Goal: Transaction & Acquisition: Purchase product/service

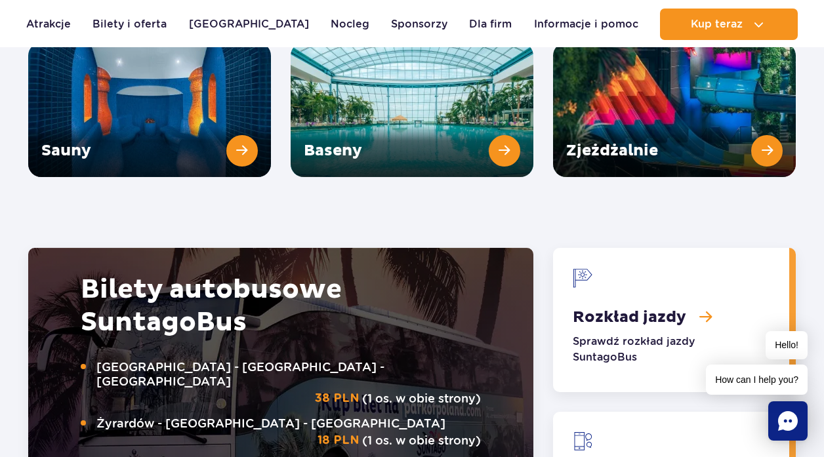
scroll to position [1742, 0]
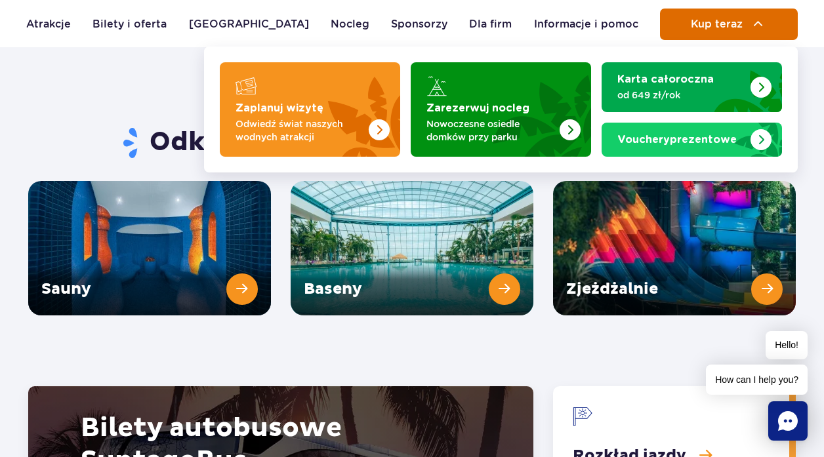
click at [737, 31] on button "Kup teraz" at bounding box center [729, 24] width 138 height 31
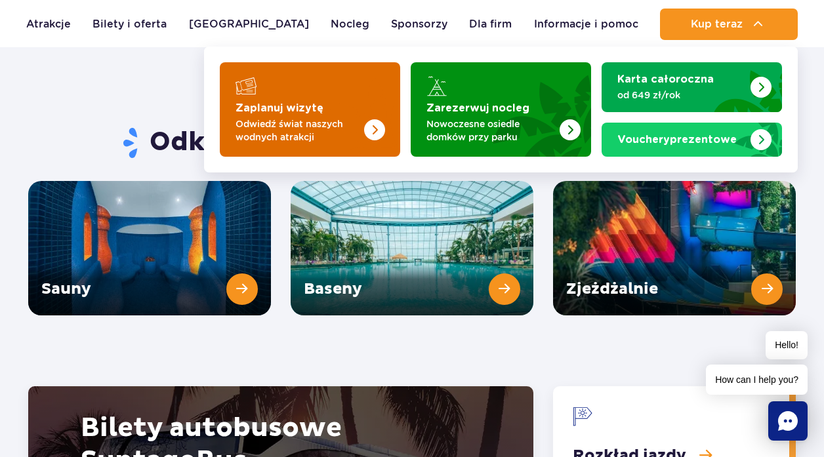
click at [291, 122] on p "Odwiedź świat naszych wodnych atrakcji" at bounding box center [300, 130] width 128 height 26
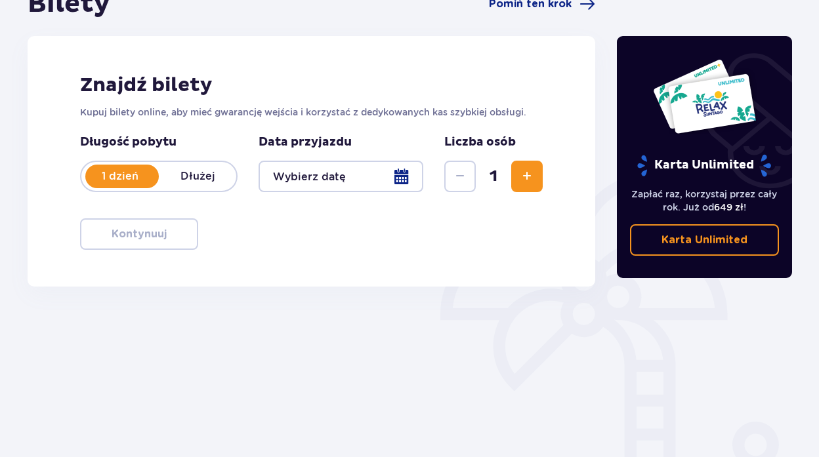
scroll to position [165, 0]
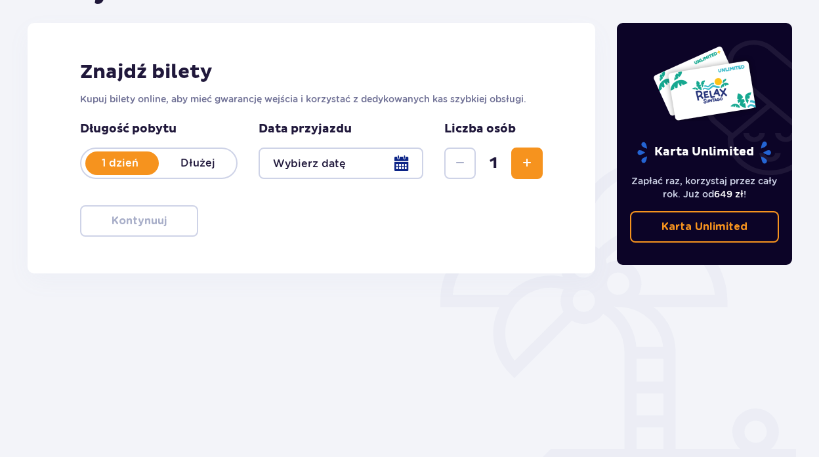
click at [508, 167] on div "1" at bounding box center [493, 163] width 98 height 31
click at [522, 175] on button "Zwiększ" at bounding box center [526, 163] width 31 height 31
click at [399, 167] on div at bounding box center [341, 163] width 165 height 31
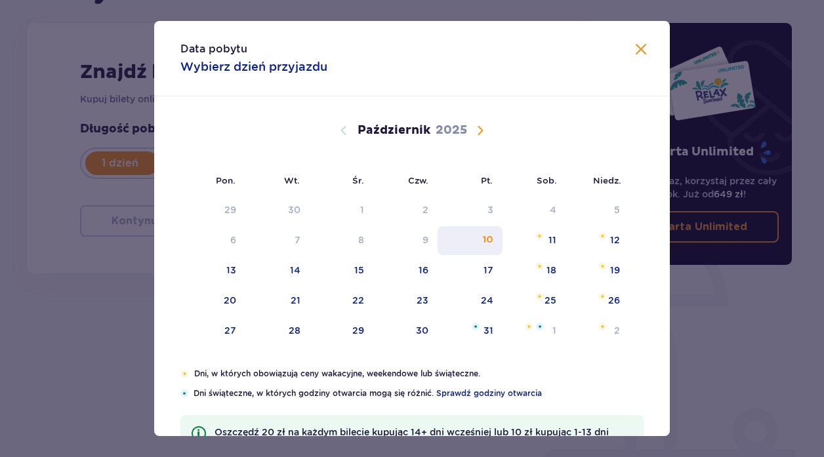
click at [480, 236] on div "10" at bounding box center [470, 240] width 65 height 29
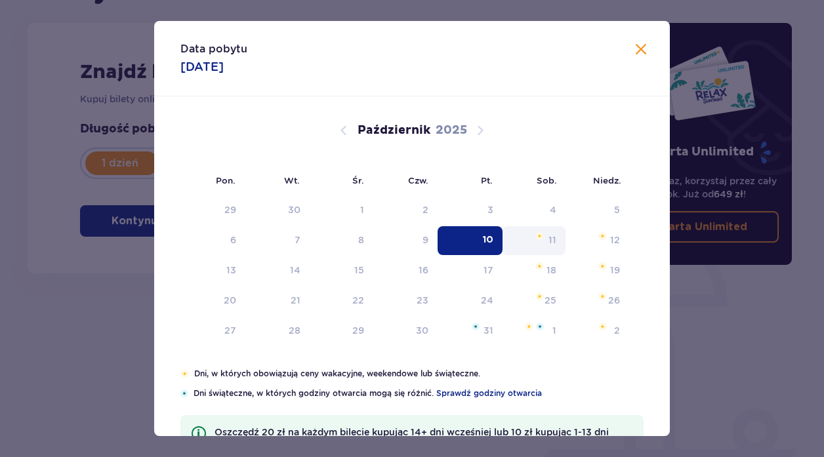
click at [531, 238] on div "11" at bounding box center [535, 240] width 64 height 29
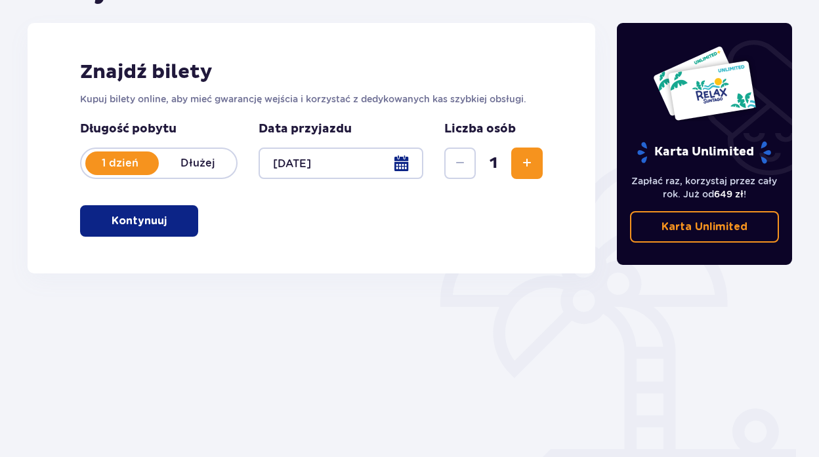
click at [536, 159] on button "Zwiększ" at bounding box center [526, 163] width 31 height 31
click at [411, 167] on div at bounding box center [341, 163] width 165 height 31
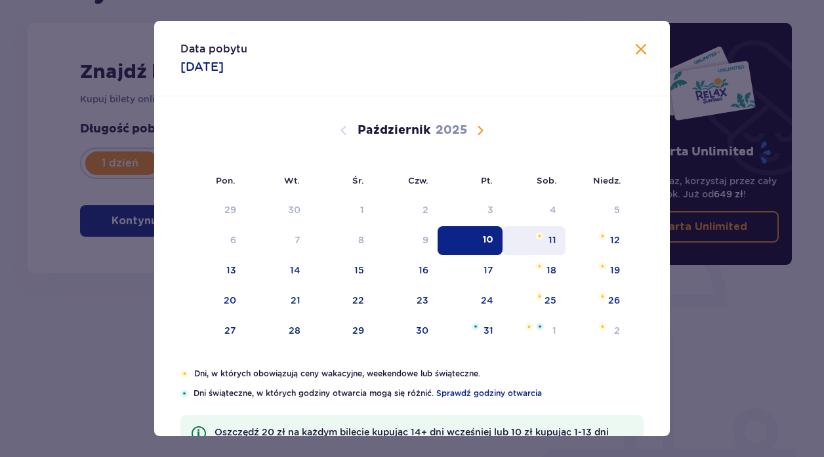
click at [539, 238] on img "sobota, 11 października 2025" at bounding box center [539, 236] width 9 height 8
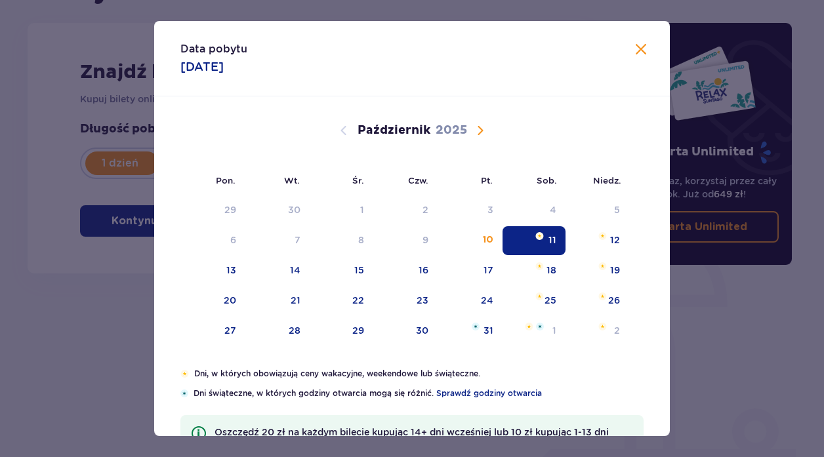
type input "11.10.25"
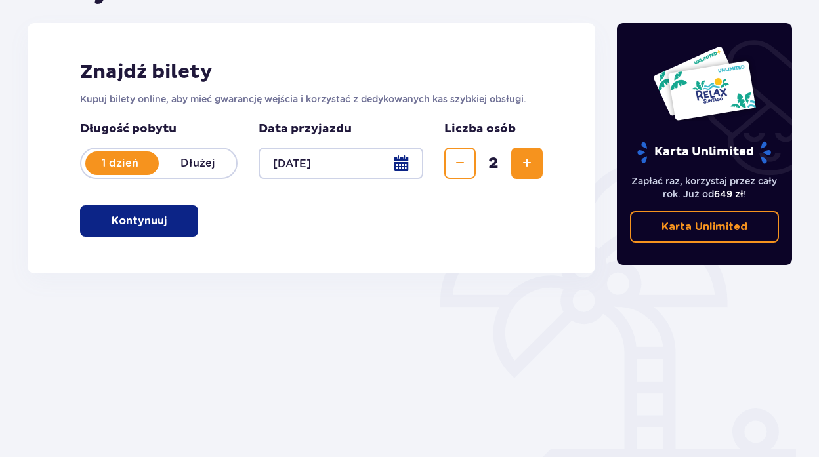
click at [134, 228] on p "Kontynuuj" at bounding box center [139, 221] width 55 height 14
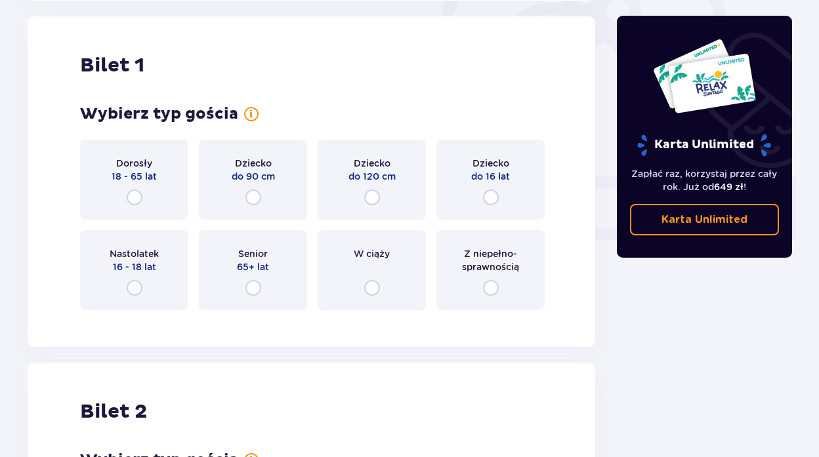
scroll to position [438, 0]
click at [140, 186] on div "Dorosły 18 - 65 lat" at bounding box center [134, 179] width 108 height 80
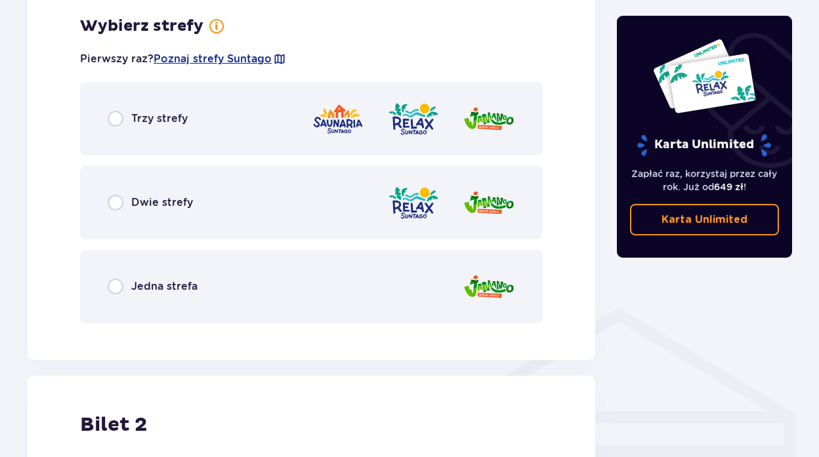
click at [127, 299] on div "Jedna strefa" at bounding box center [311, 286] width 463 height 73
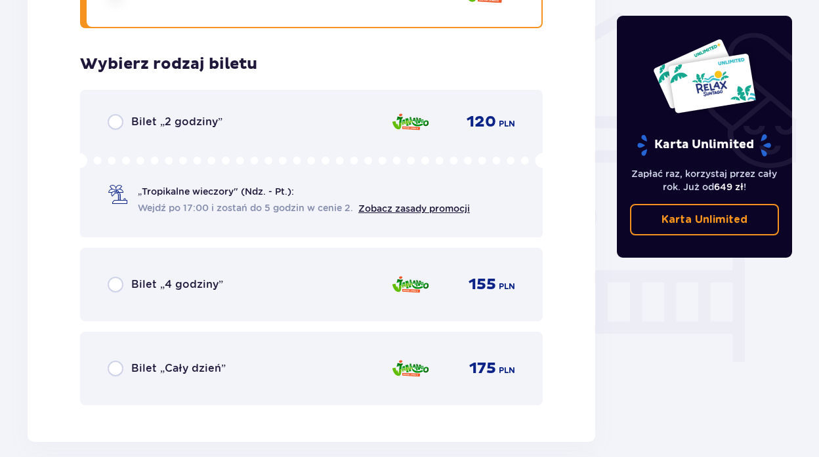
click at [121, 110] on div "Bilet „2 godziny” 120 PLN „Tropikalne wieczory" (Ndz. - Pt.): Wejdź po 17:00 i …" at bounding box center [311, 164] width 463 height 148
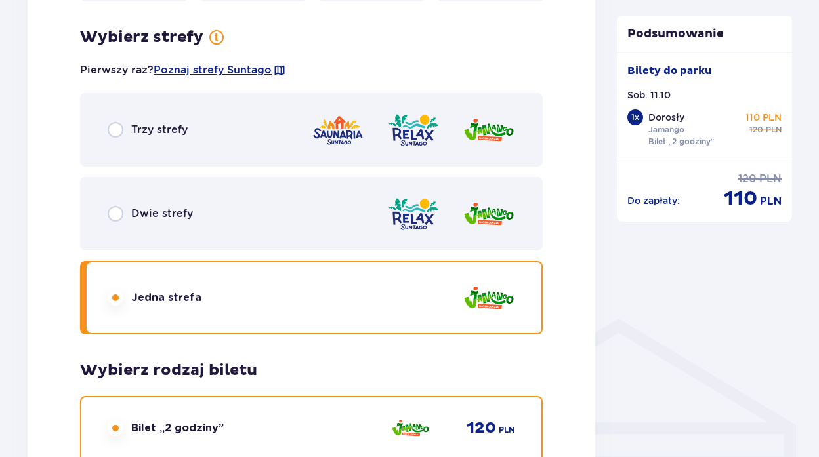
click at [119, 133] on input "radio" at bounding box center [116, 130] width 16 height 16
radio input "true"
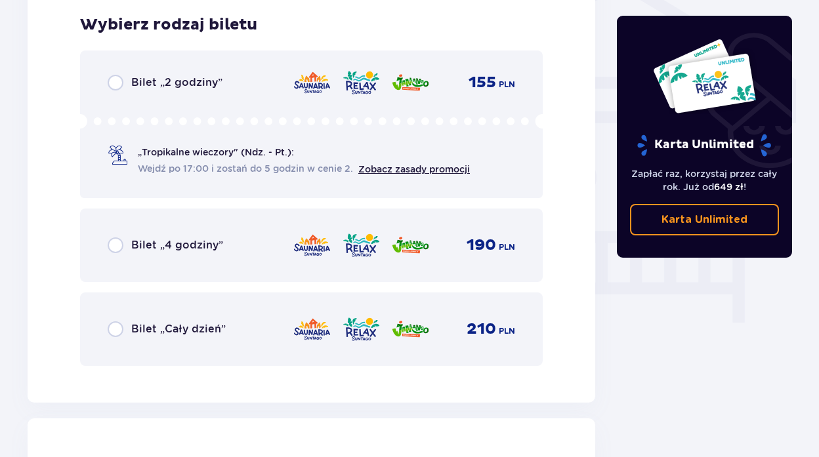
scroll to position [1093, 0]
click at [119, 314] on div "Bilet „Cały dzień” 210 PLN" at bounding box center [311, 328] width 463 height 73
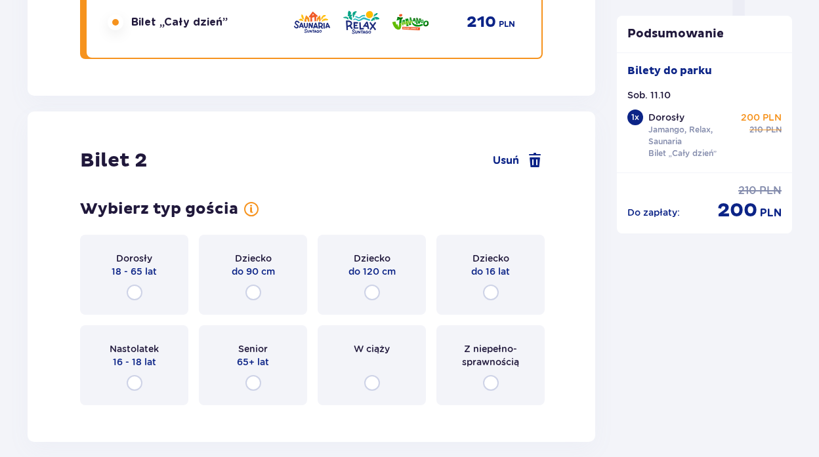
scroll to position [1495, 0]
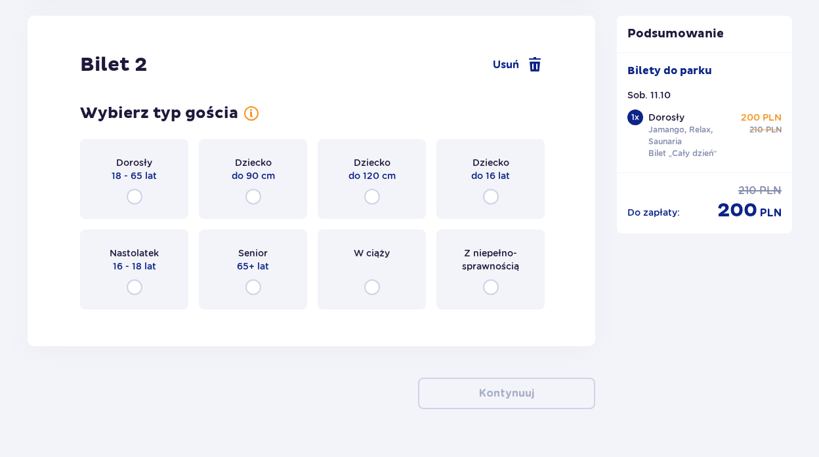
click at [130, 190] on input "radio" at bounding box center [135, 197] width 16 height 16
radio input "true"
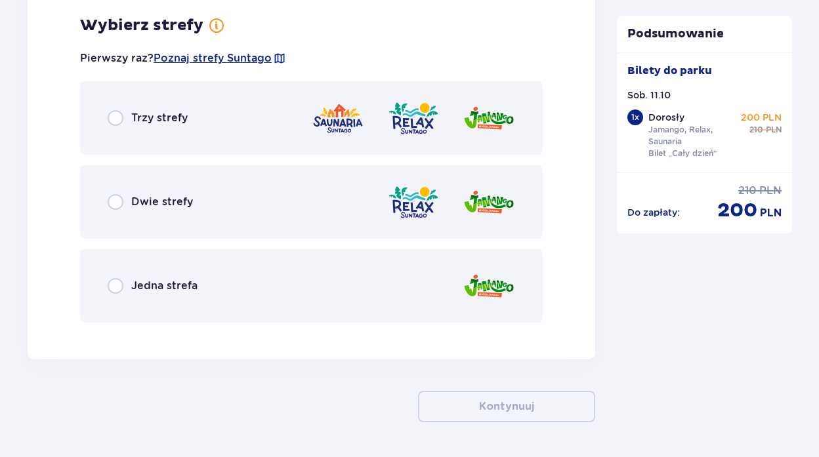
click at [135, 133] on div "Trzy strefy" at bounding box center [311, 117] width 463 height 73
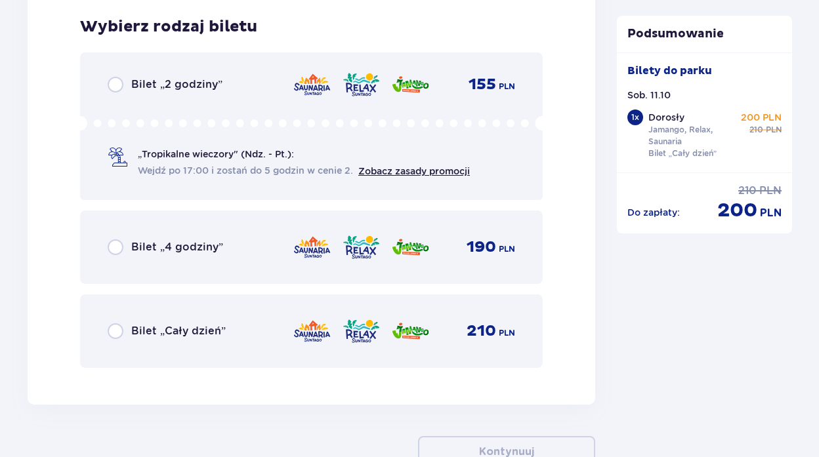
scroll to position [2151, 0]
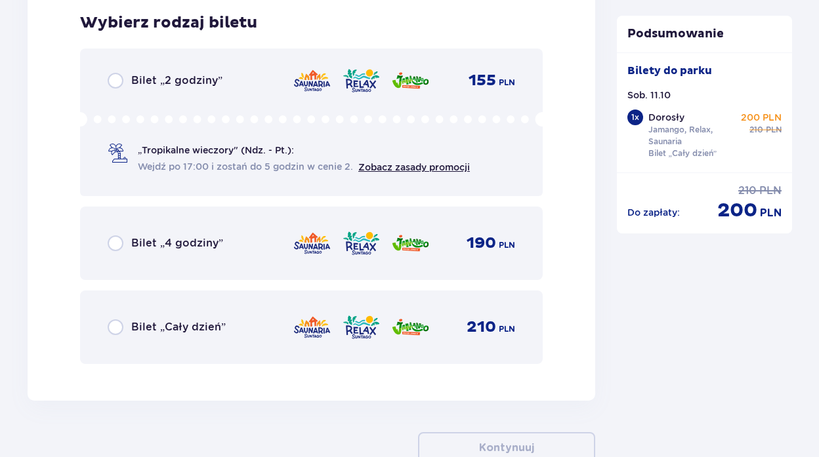
click at [133, 335] on div "Bilet „Cały dzień”" at bounding box center [167, 328] width 118 height 16
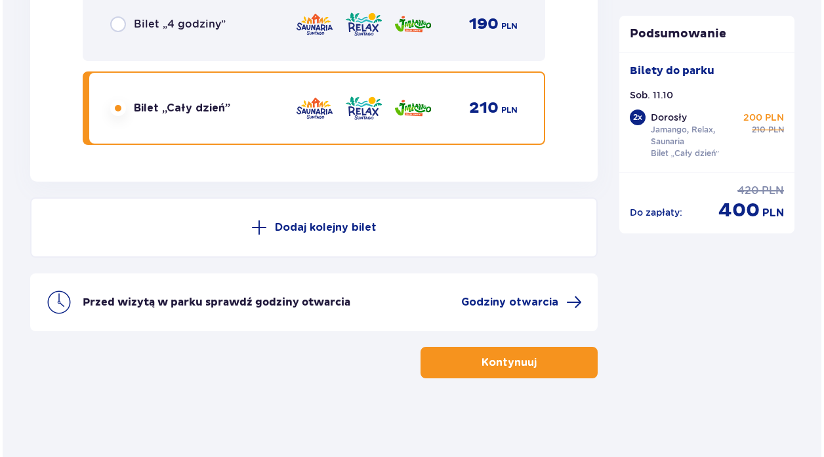
scroll to position [2371, 0]
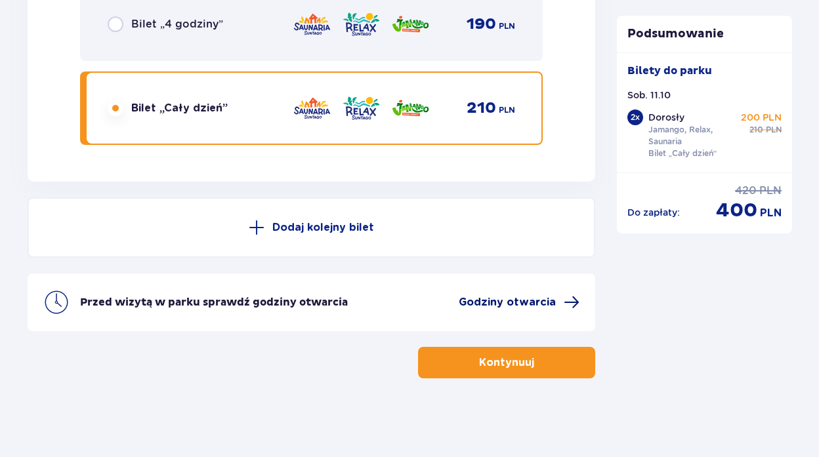
click at [520, 310] on span "Godziny otwarcia" at bounding box center [519, 303] width 121 height 16
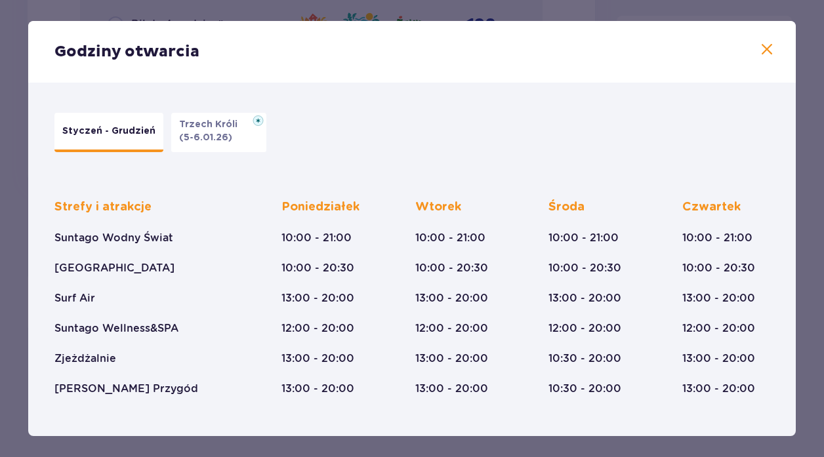
click at [230, 130] on p "Trzech Króli" at bounding box center [212, 124] width 66 height 13
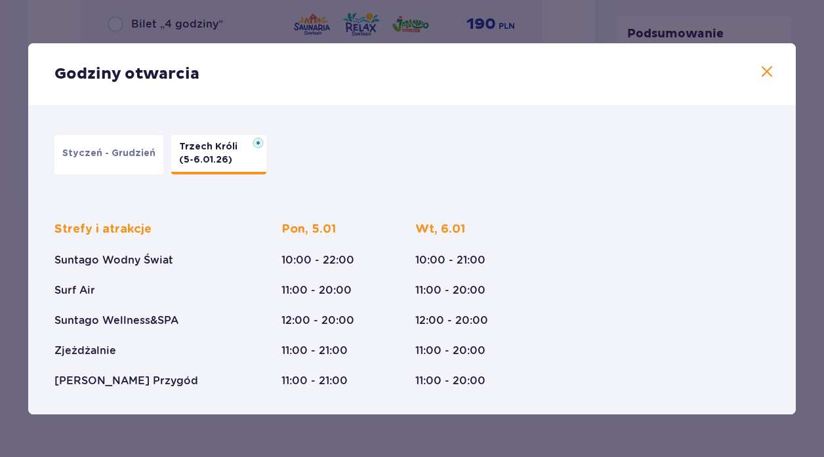
click at [764, 70] on span at bounding box center [767, 72] width 16 height 16
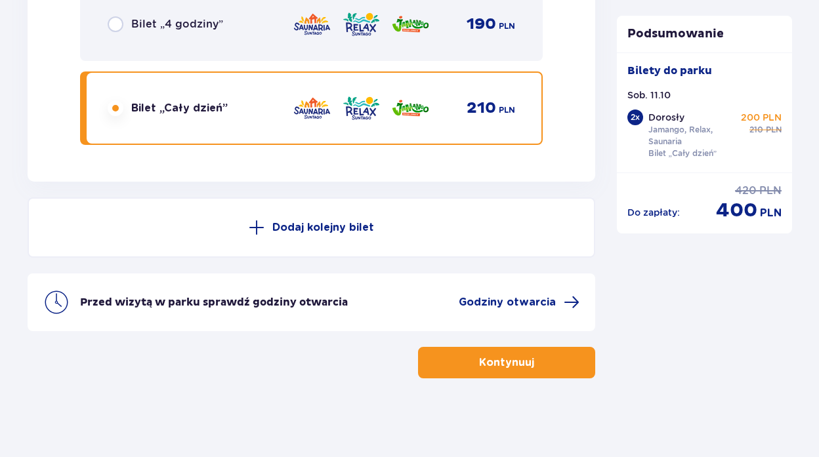
scroll to position [2371, 0]
click at [526, 365] on button "Kontynuuj" at bounding box center [506, 362] width 177 height 31
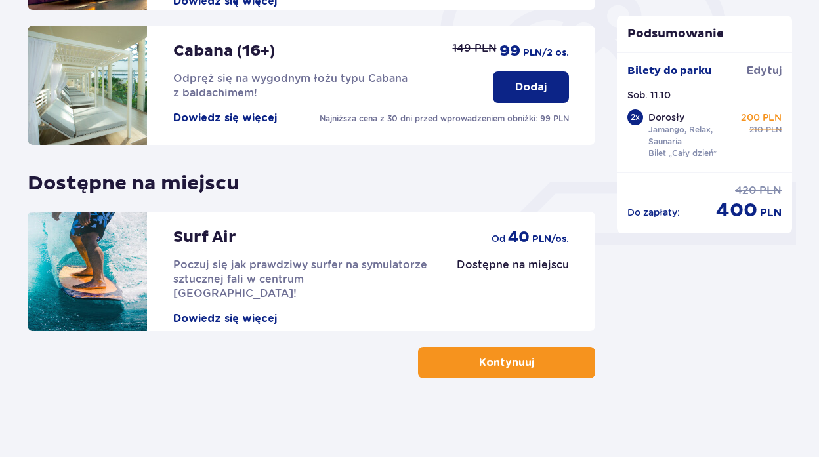
click at [526, 363] on button "Kontynuuj" at bounding box center [506, 362] width 177 height 31
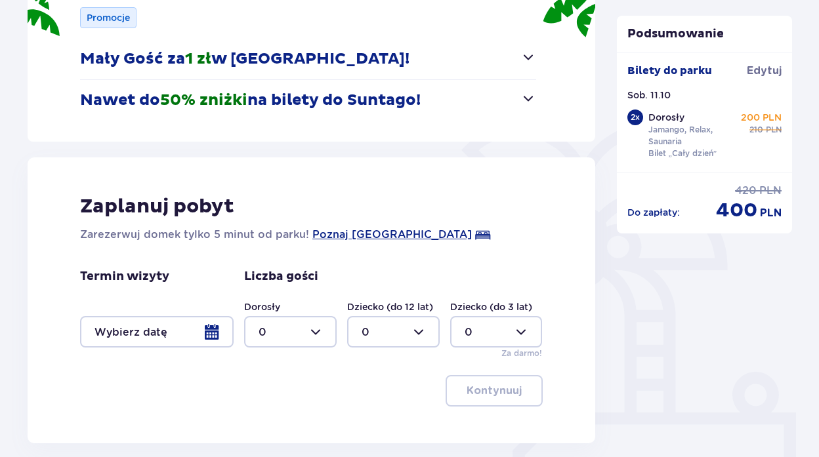
scroll to position [281, 0]
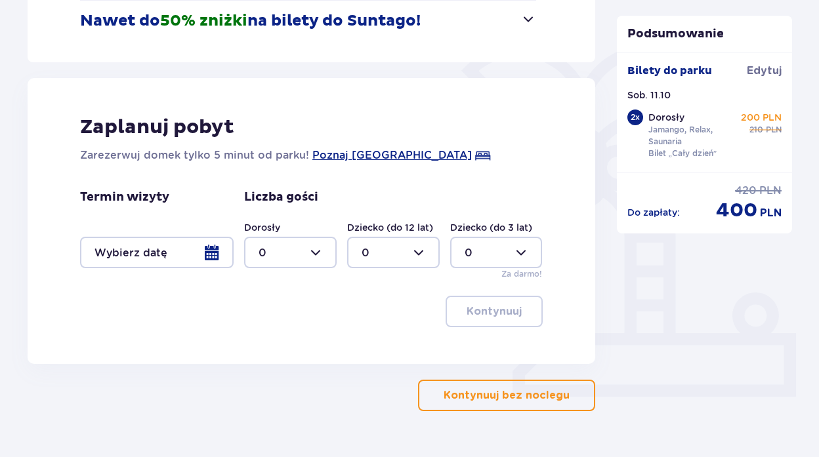
click at [224, 251] on div at bounding box center [157, 252] width 154 height 31
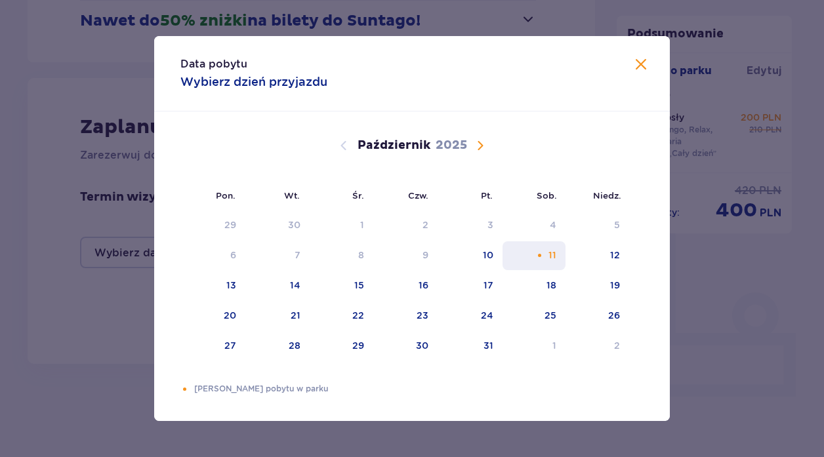
click at [552, 257] on div "11" at bounding box center [553, 255] width 8 height 13
click at [635, 65] on span "Zamknij" at bounding box center [641, 65] width 16 height 16
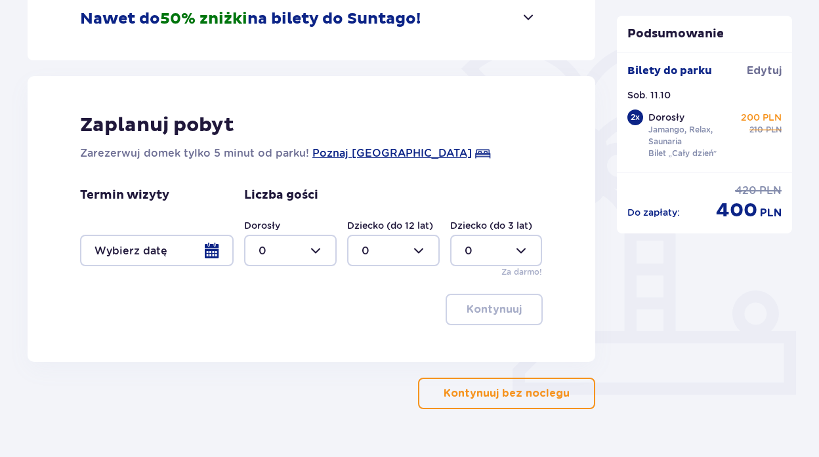
scroll to position [297, 0]
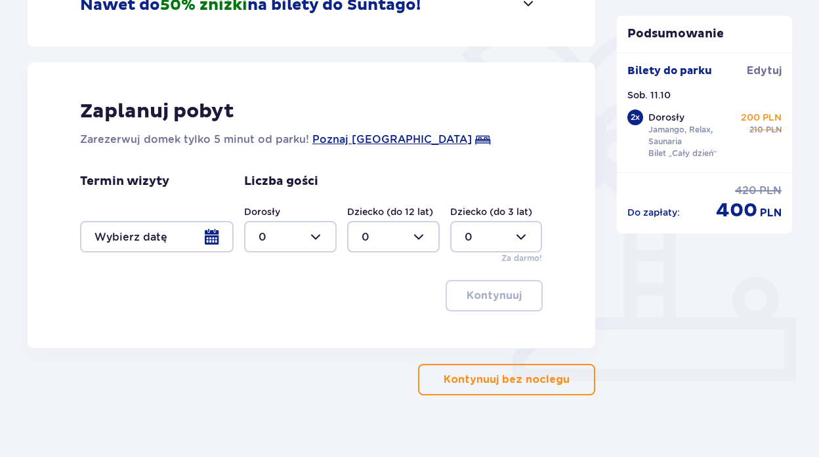
click at [467, 383] on p "Kontynuuj bez noclegu" at bounding box center [507, 380] width 126 height 14
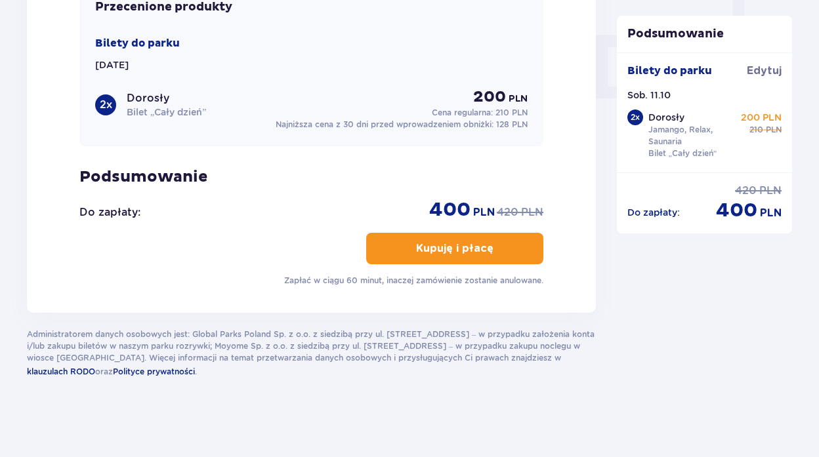
scroll to position [1289, 0]
click at [442, 253] on p "Kupuję i płacę" at bounding box center [454, 248] width 77 height 14
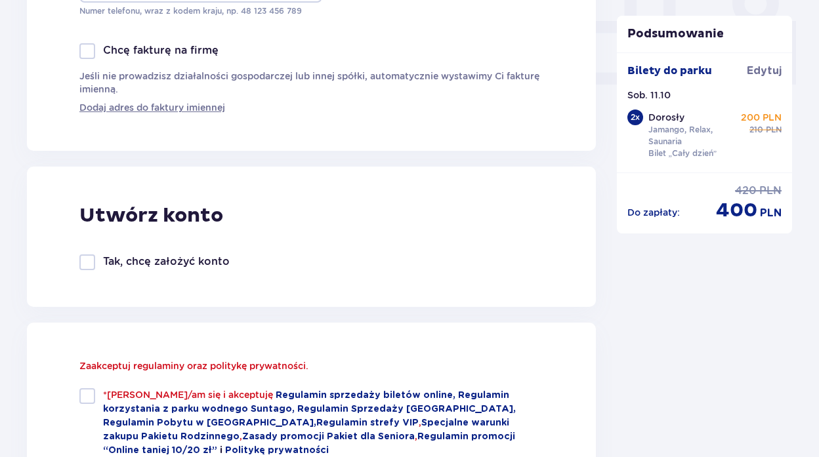
scroll to position [612, 0]
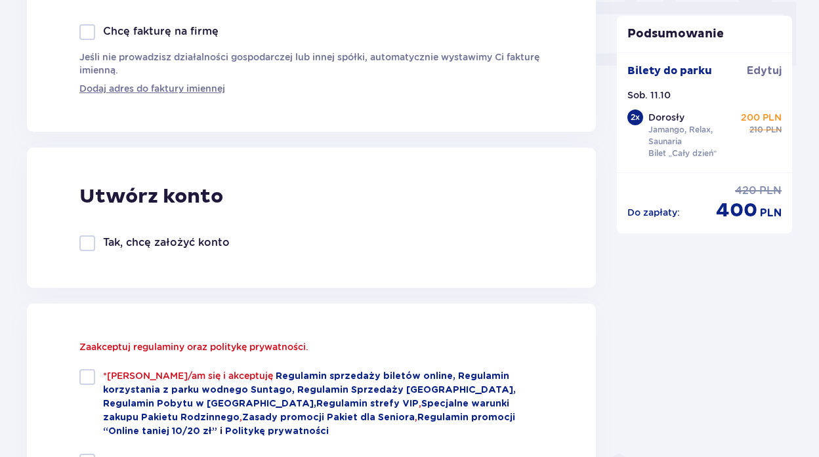
click at [92, 375] on div at bounding box center [87, 377] width 16 height 16
checkbox input "true"
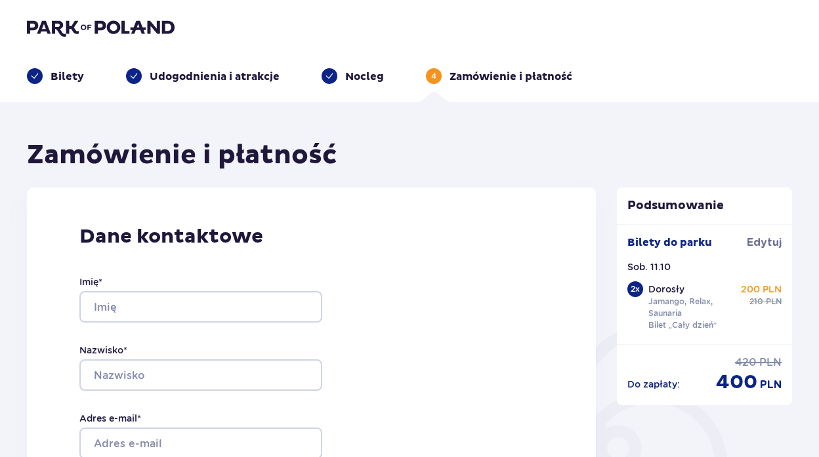
scroll to position [0, 0]
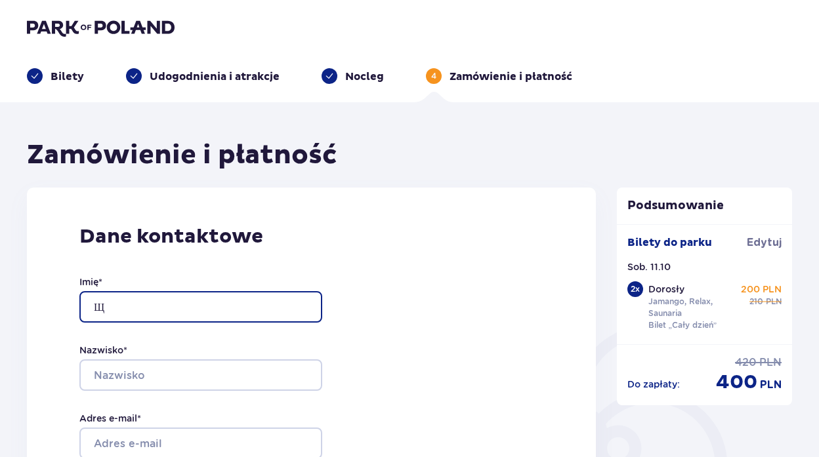
type input "Щ"
type input "Oleksandr"
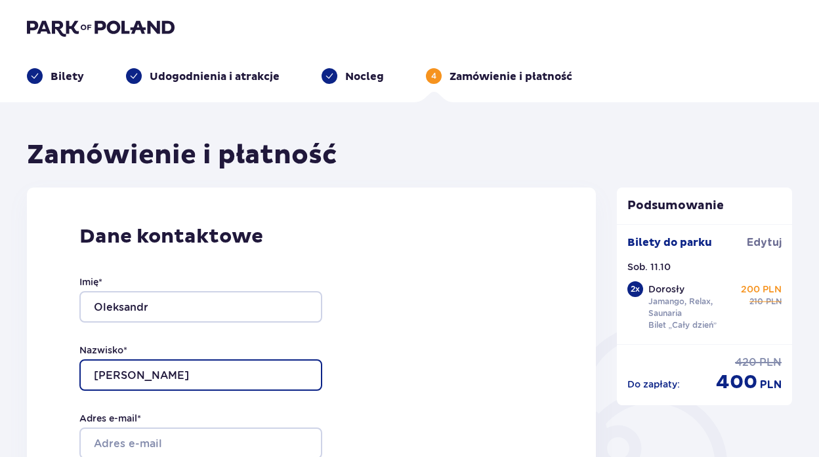
type input "Sushchenko"
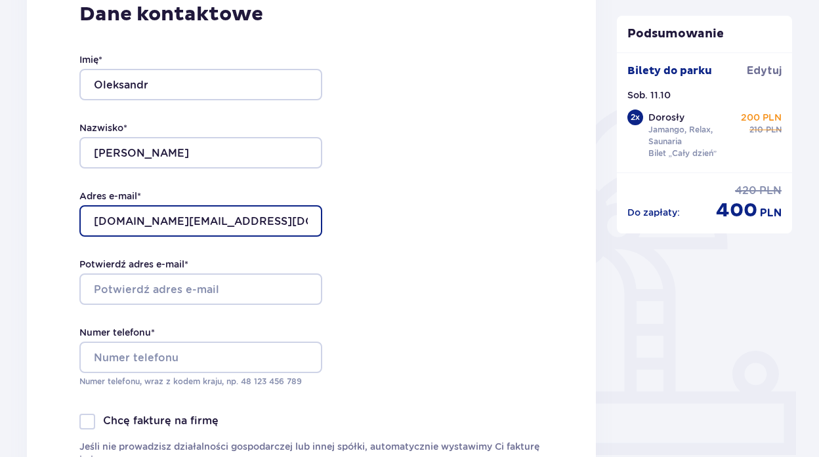
scroll to position [356, 0]
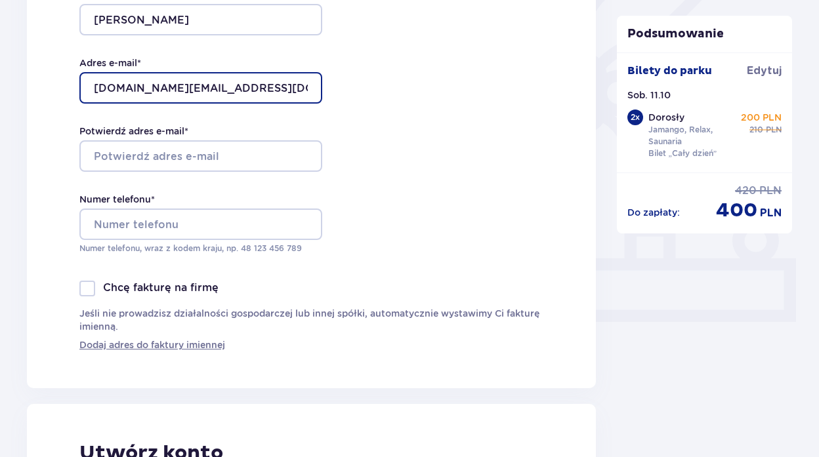
type input "a.suschenko.ua@gmail.com"
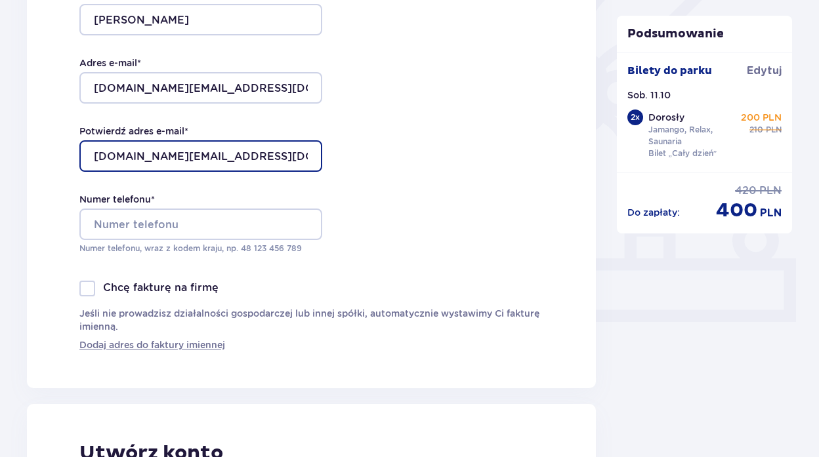
type input "a.suschenko.ua@gmail.com"
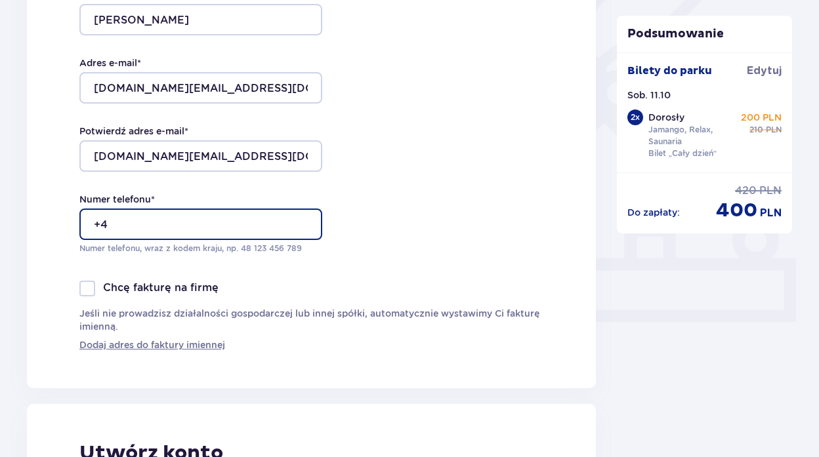
type input "+48"
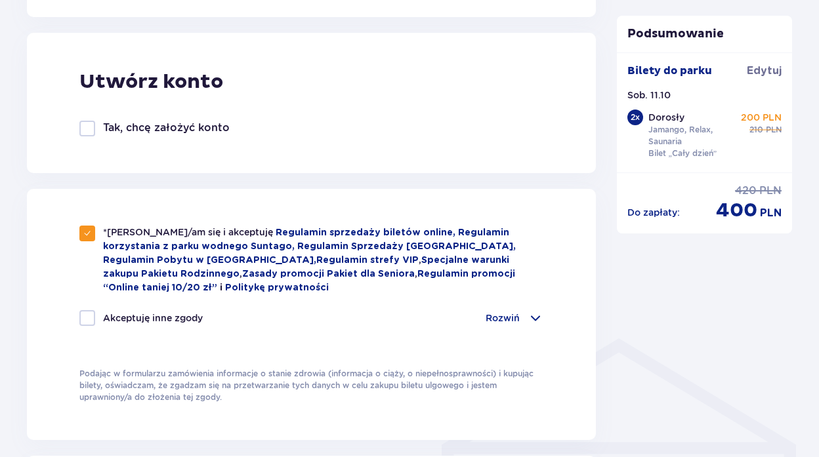
scroll to position [726, 0]
type input "+48731659628"
click at [89, 135] on div at bounding box center [87, 129] width 16 height 16
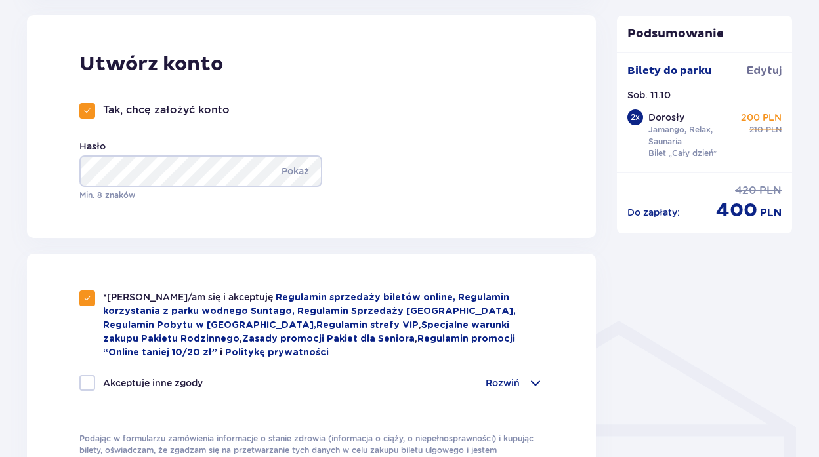
scroll to position [747, 0]
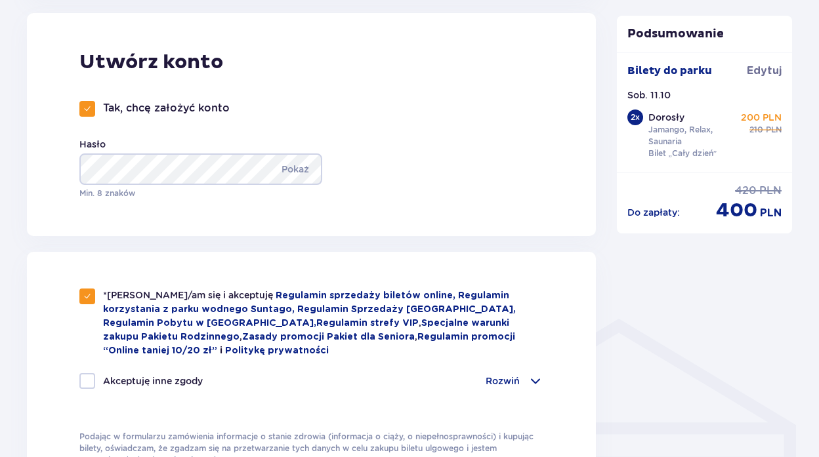
click at [91, 102] on div at bounding box center [87, 109] width 16 height 16
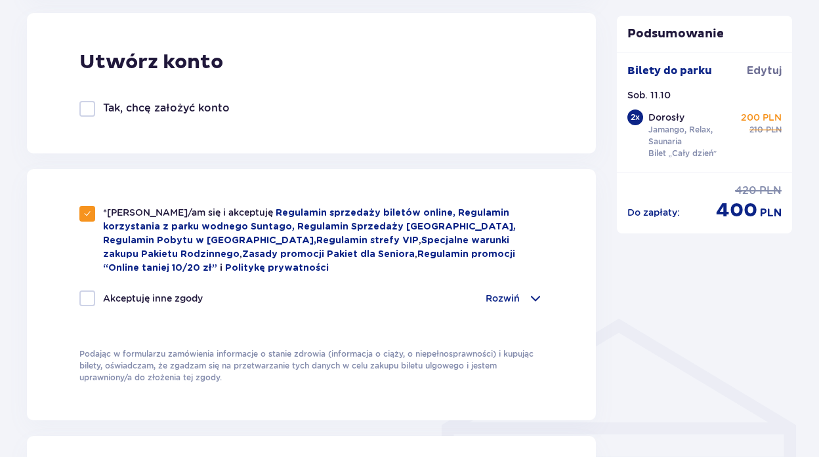
click at [91, 102] on div at bounding box center [87, 109] width 16 height 16
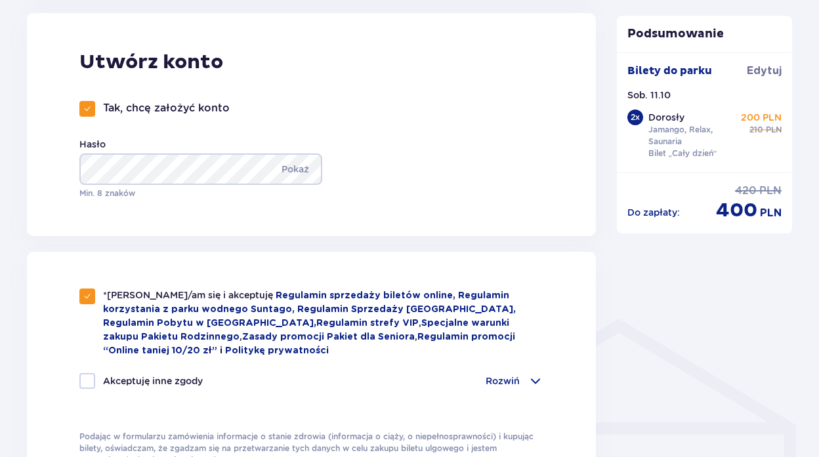
click at [86, 108] on span at bounding box center [87, 109] width 8 height 8
checkbox input "false"
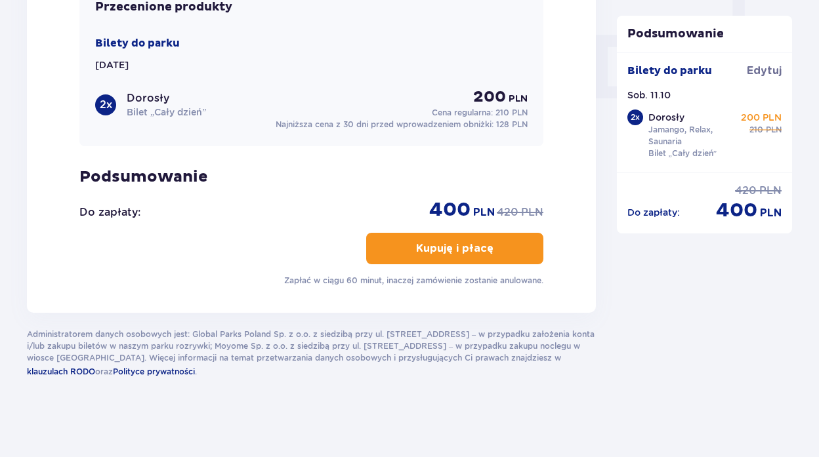
scroll to position [1289, 0]
click at [438, 243] on p "Kupuję i płacę" at bounding box center [454, 248] width 77 height 14
click at [480, 254] on p "Kupuję i płacę" at bounding box center [454, 248] width 77 height 14
click at [474, 249] on p "Kupuję i płacę" at bounding box center [454, 248] width 77 height 14
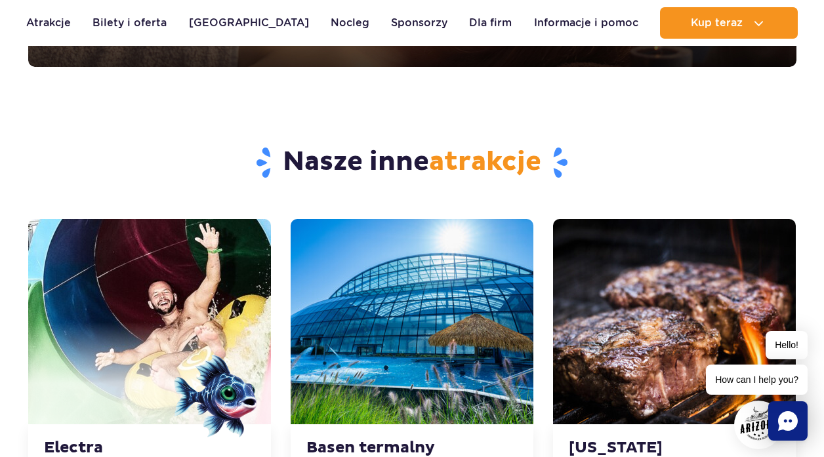
scroll to position [3622, 0]
